Goal: Find contact information: Find contact information

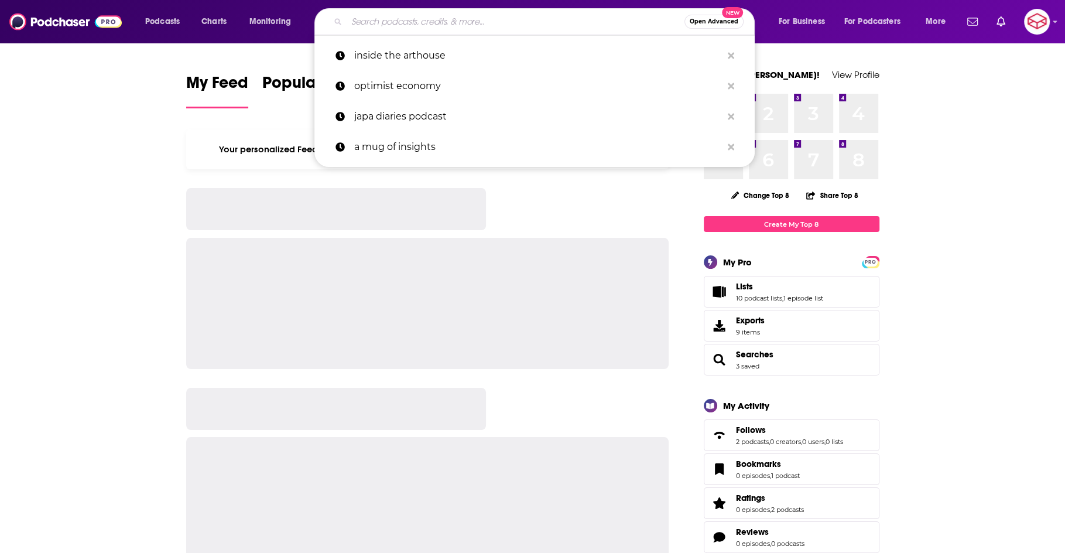
click at [508, 26] on input "Search podcasts, credits, & more..." at bounding box center [516, 21] width 338 height 19
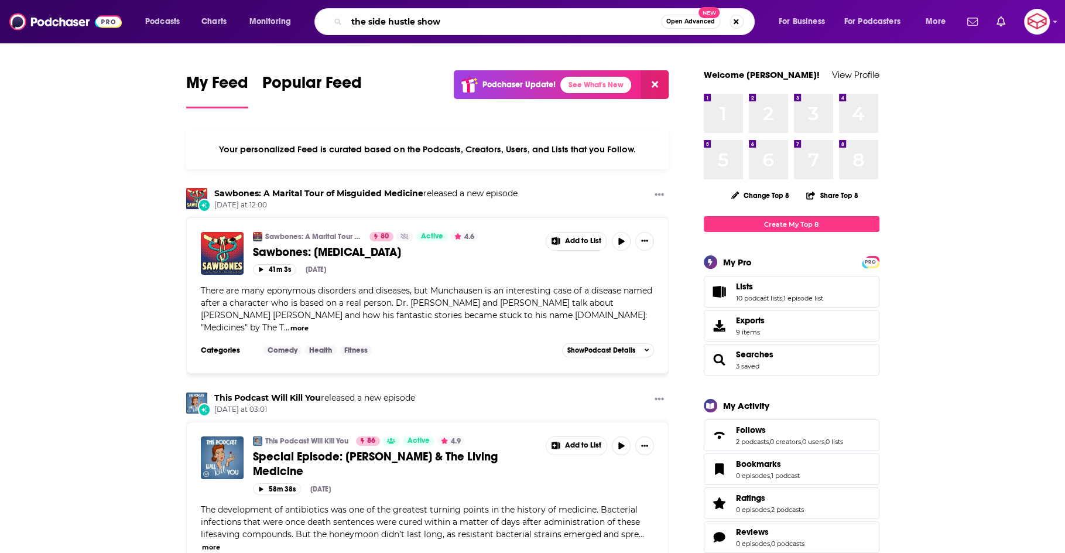
type input "the side hustle show"
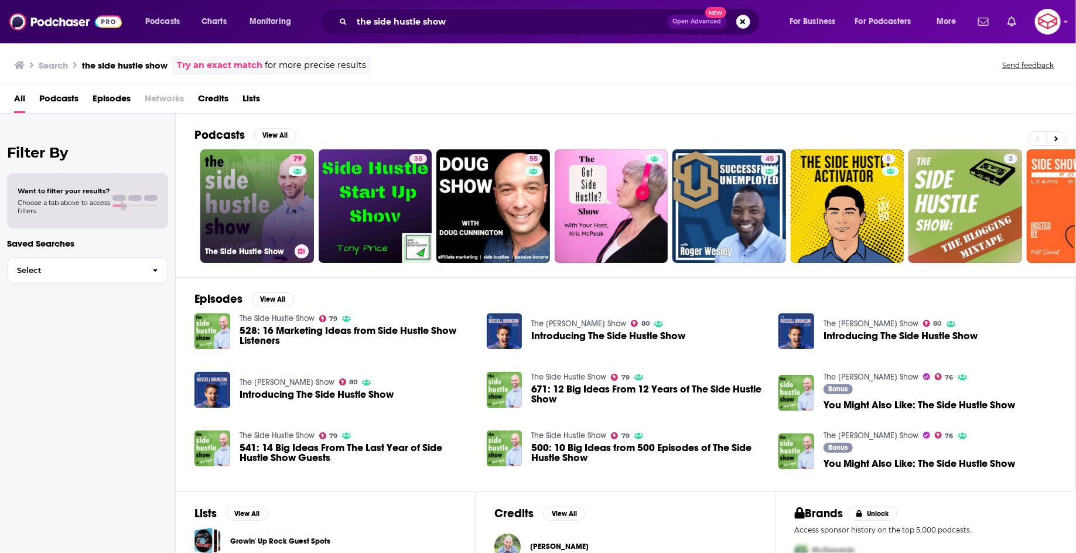
click at [245, 201] on link "79 The Side Hustle Show" at bounding box center [257, 206] width 114 height 114
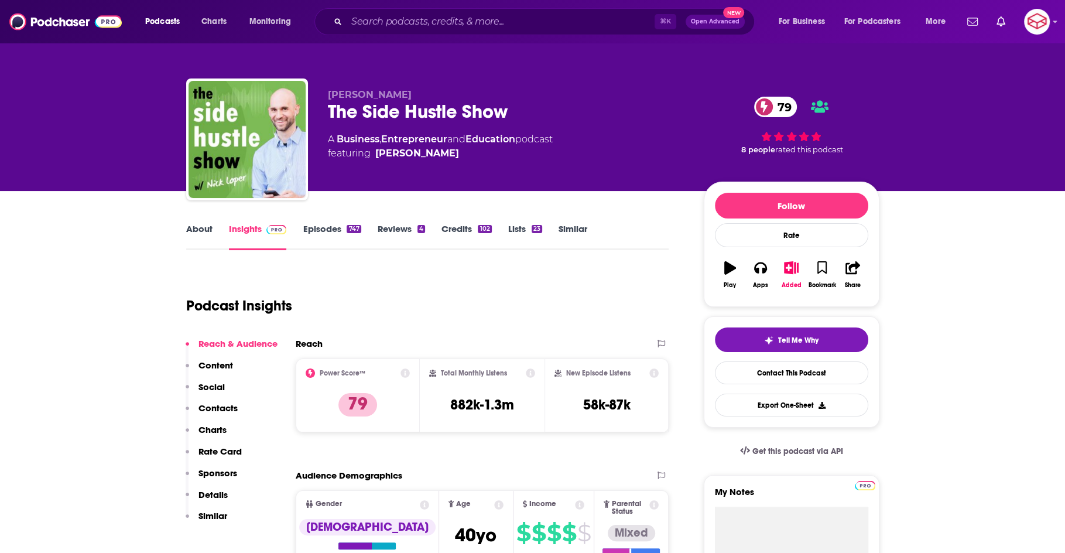
click at [197, 230] on link "About" at bounding box center [199, 236] width 26 height 27
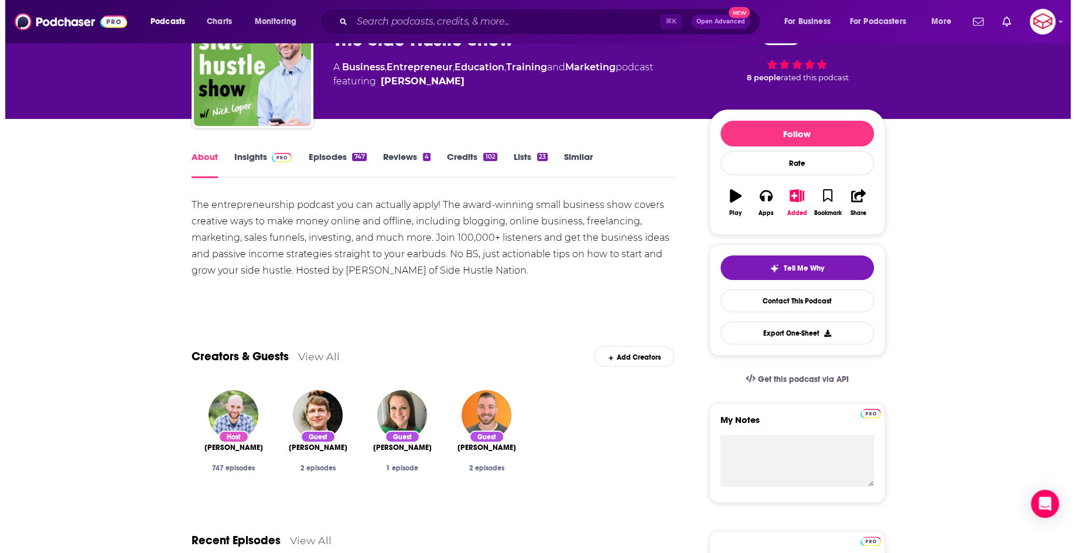
scroll to position [71, 0]
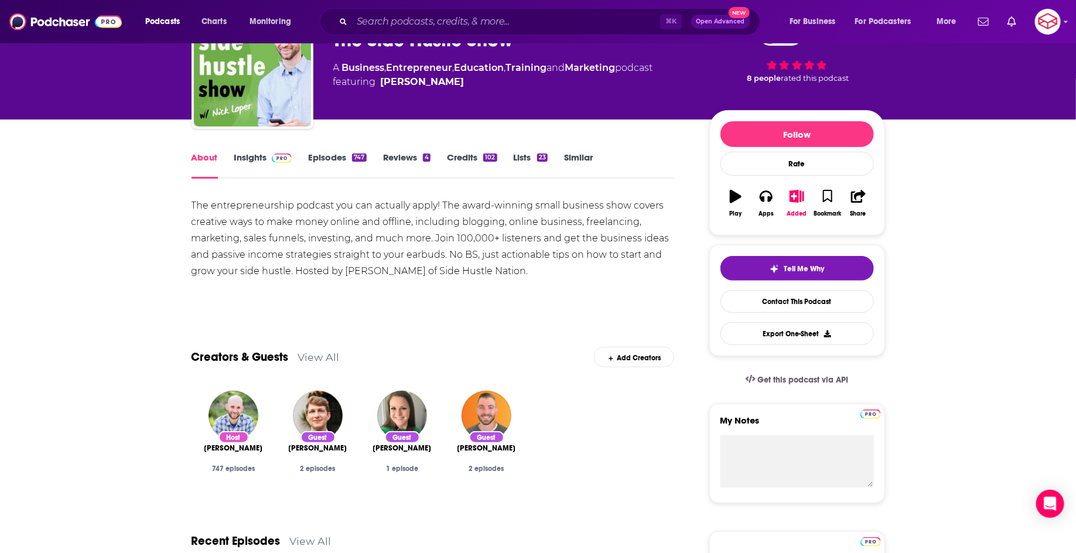
click at [275, 151] on div "About Insights Episodes 747 Reviews 4 Credits 102 Lists 23 Similar" at bounding box center [432, 164] width 483 height 29
click at [261, 153] on link "Insights" at bounding box center [263, 165] width 58 height 27
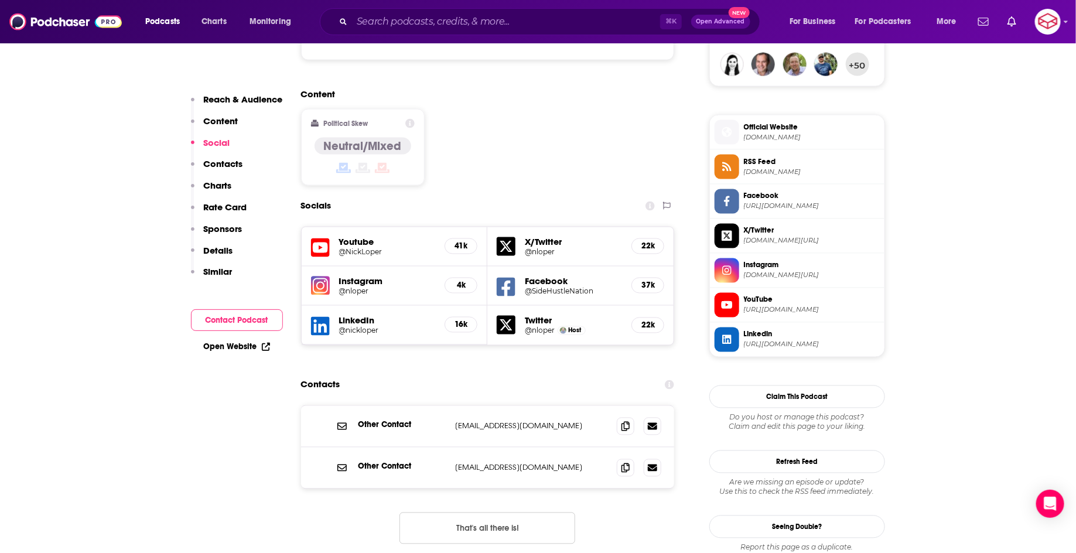
scroll to position [903, 0]
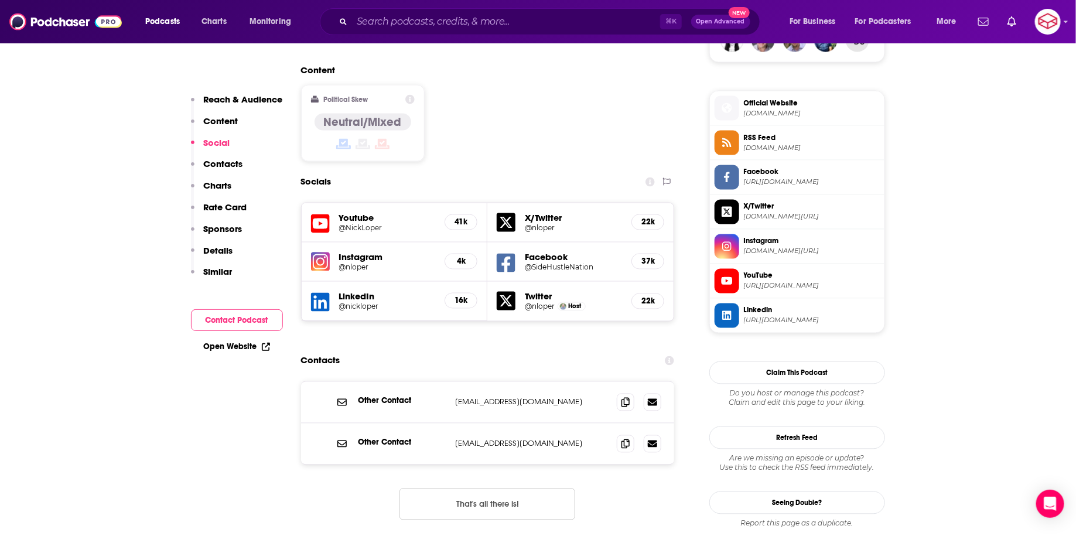
click at [416, 213] on h5 "Youtube" at bounding box center [387, 218] width 97 height 11
click at [370, 213] on h5 "Youtube" at bounding box center [387, 218] width 97 height 11
click at [373, 224] on h5 "@NickLoper" at bounding box center [387, 228] width 97 height 9
click at [630, 393] on span at bounding box center [626, 402] width 18 height 18
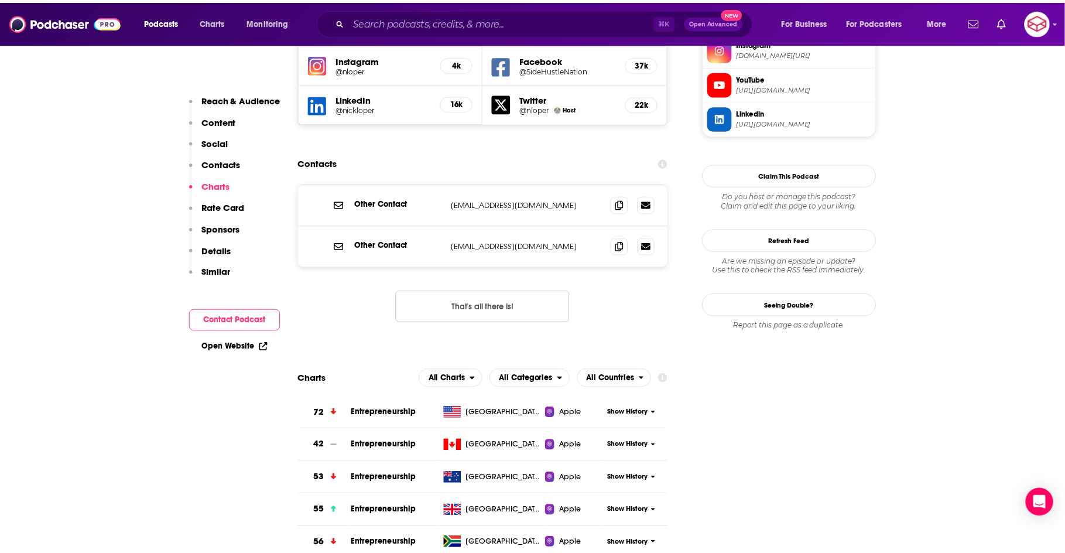
scroll to position [1100, 0]
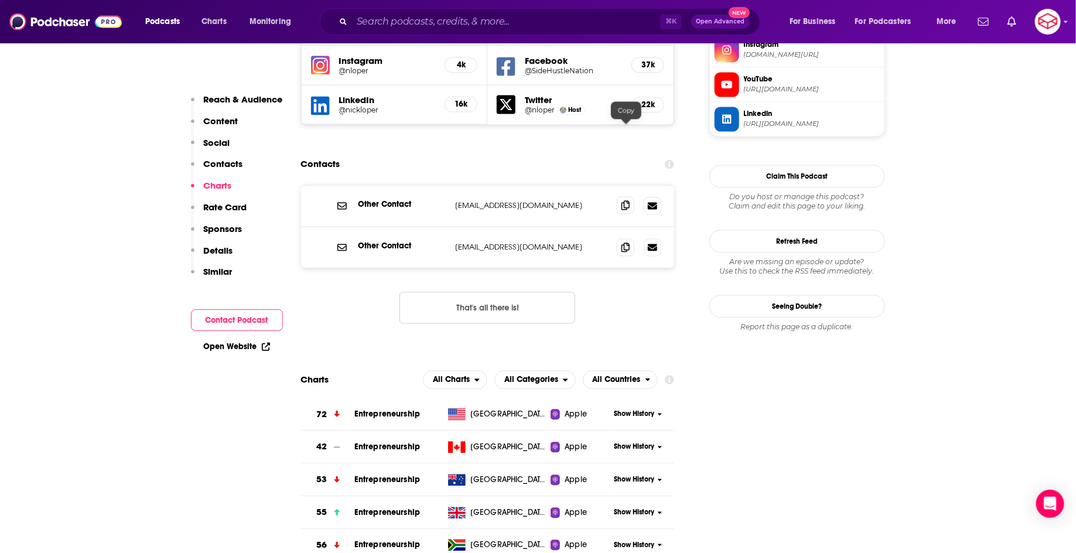
click at [623, 200] on icon at bounding box center [625, 204] width 8 height 9
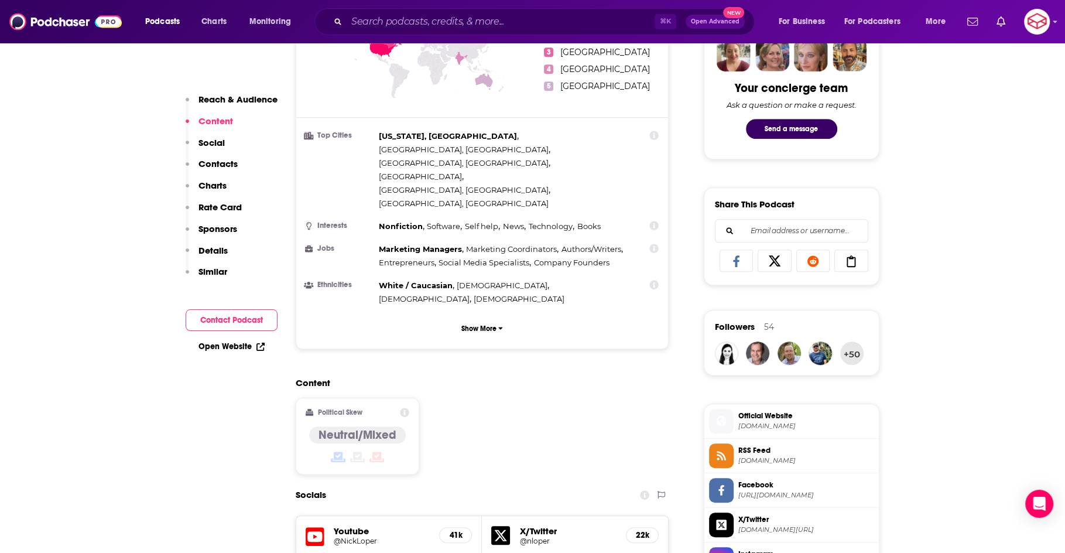
scroll to position [847, 0]
